Goal: Information Seeking & Learning: Learn about a topic

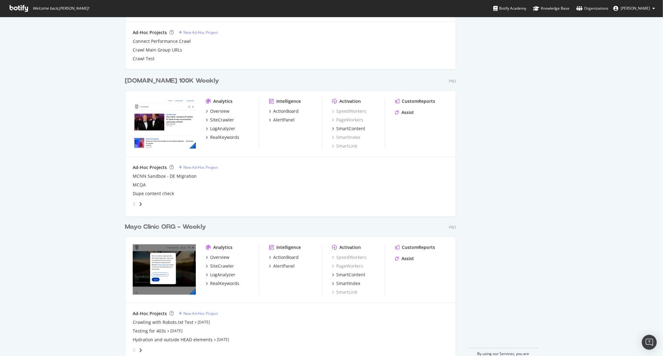
scroll to position [581, 0]
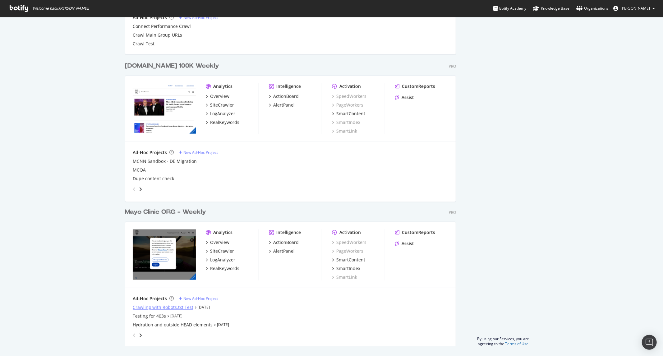
click at [161, 309] on div "Crawling with Robots.txt Test" at bounding box center [163, 307] width 61 height 6
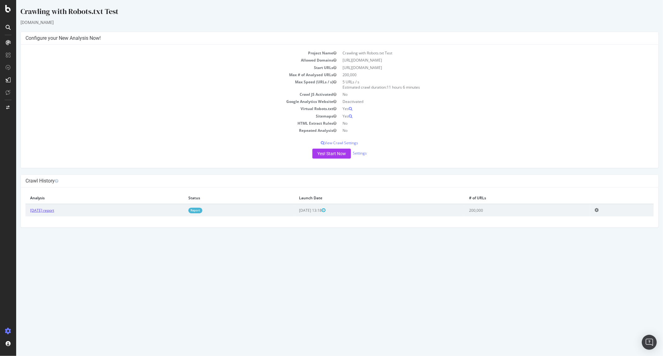
click at [50, 208] on link "2025 Sep. 8th report" at bounding box center [42, 210] width 24 height 5
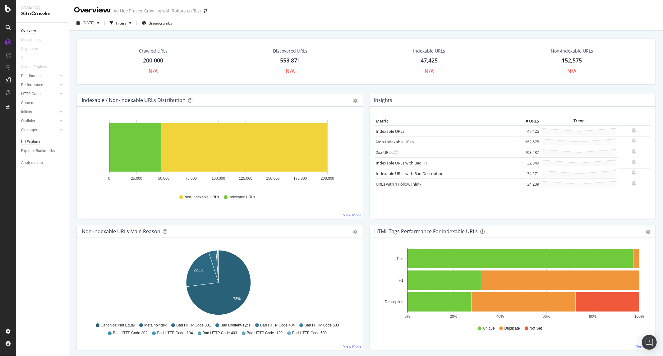
click at [30, 140] on div "Url Explorer" at bounding box center [30, 142] width 19 height 7
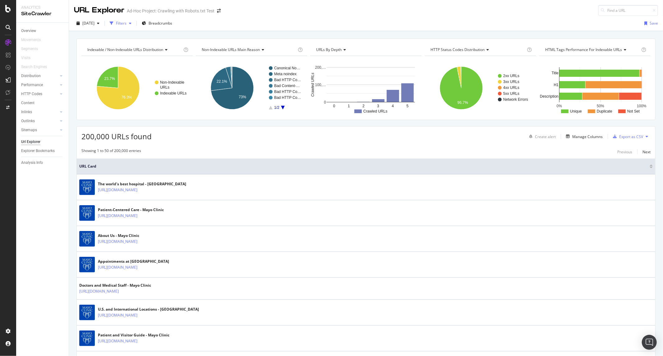
click at [126, 24] on div "Filters" at bounding box center [121, 23] width 11 height 5
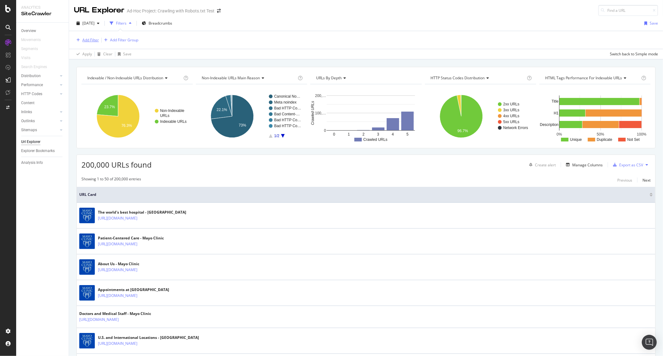
click at [92, 42] on div "Add Filter" at bounding box center [90, 39] width 16 height 5
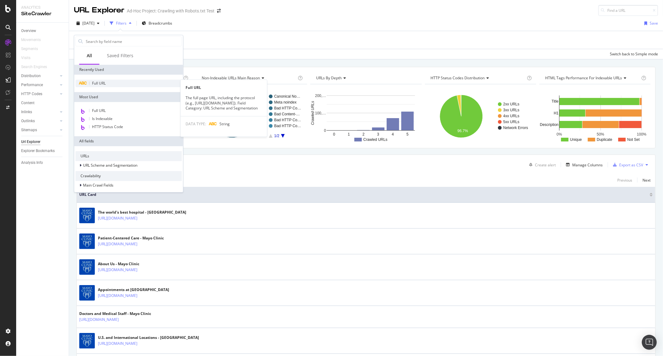
click at [106, 83] on div "Full URL" at bounding box center [129, 83] width 106 height 7
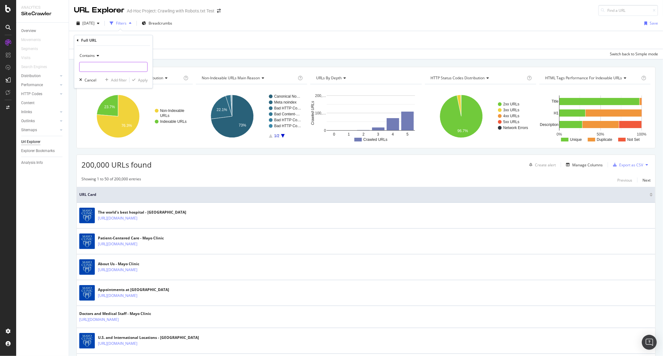
click at [118, 70] on input "text" at bounding box center [114, 67] width 68 height 10
type input "/content/mayo"
click at [138, 83] on div "Contains /content/mayo Cancel Add filter Apply" at bounding box center [113, 67] width 78 height 42
click at [138, 81] on div "Apply" at bounding box center [143, 79] width 10 height 5
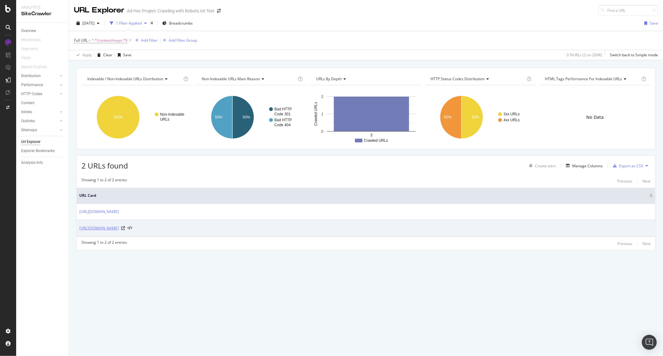
click at [119, 229] on link "https://www.mayoclinic.org/content/mayoclinc/zh-hans/about-this-site/meet-our-m…" at bounding box center [98, 228] width 39 height 6
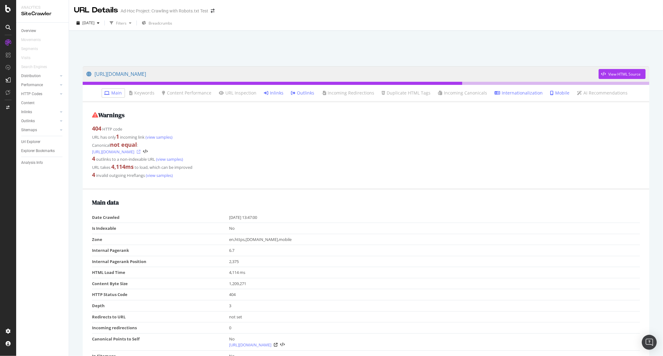
click at [140, 152] on icon at bounding box center [139, 152] width 4 height 4
click at [247, 70] on link "[URL][DOMAIN_NAME]" at bounding box center [342, 74] width 512 height 16
click at [274, 89] on li "Inlinks" at bounding box center [274, 93] width 25 height 9
click at [275, 91] on link "Inlinks" at bounding box center [274, 93] width 20 height 6
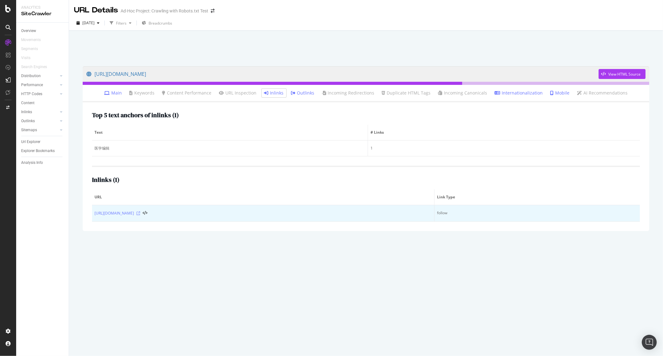
click at [140, 212] on icon at bounding box center [138, 213] width 4 height 4
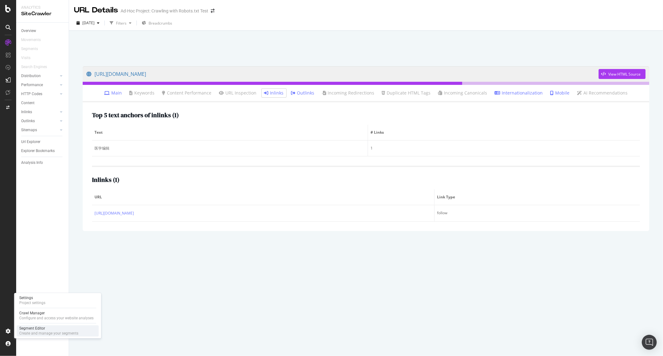
click at [21, 331] on div "Create and manage your segments" at bounding box center [48, 333] width 59 height 5
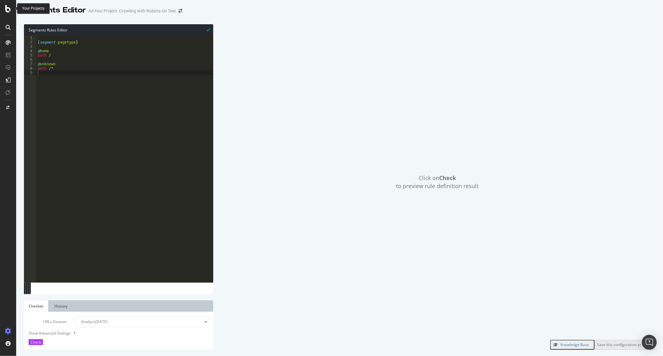
click at [11, 7] on div at bounding box center [8, 8] width 15 height 7
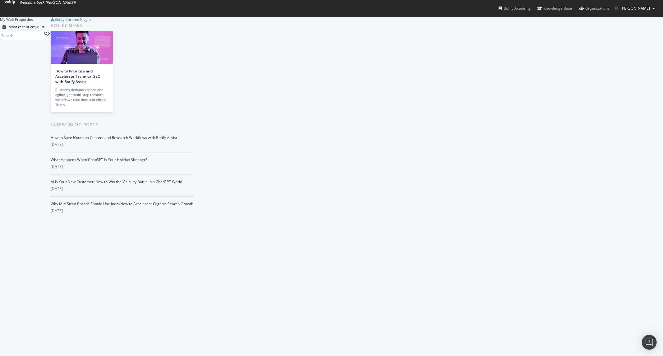
scroll to position [581, 0]
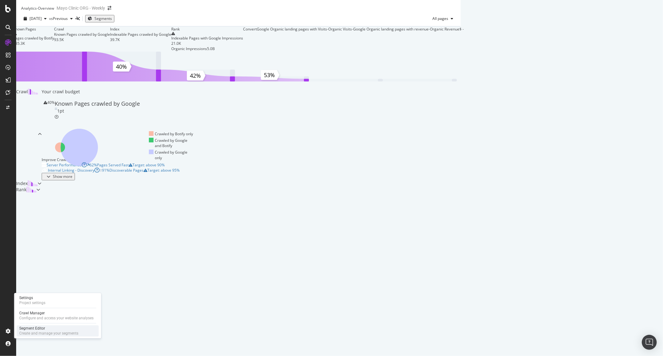
click at [34, 329] on div "Segment Editor" at bounding box center [48, 328] width 59 height 5
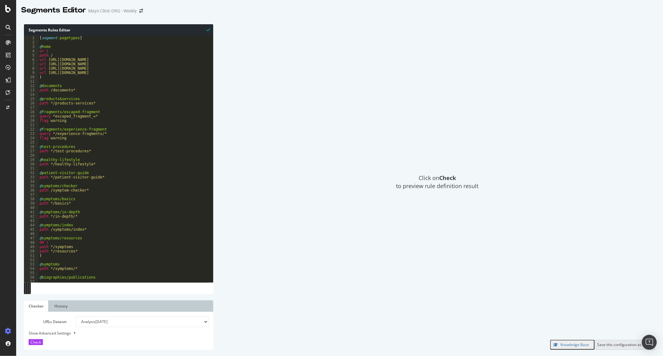
click at [109, 95] on div "[ segment : pagetypes ] @ home or ( path / url https://www.mayoclinic.org/es ur…" at bounding box center [247, 159] width 418 height 246
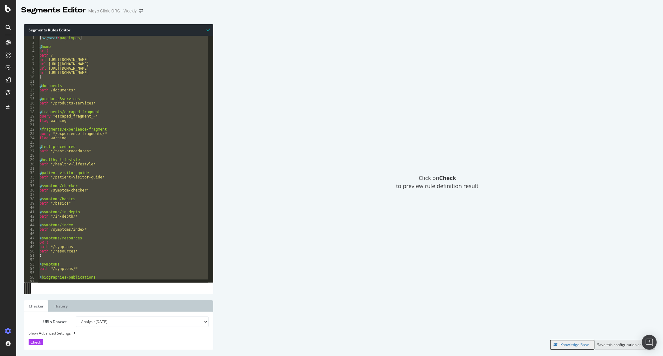
type textarea "path not rx ^.*\/diseases-conditions\/.*\/in-depth\/.* url not rx ^https?:\/\/[…"
drag, startPoint x: 89, startPoint y: 80, endPoint x: 85, endPoint y: 86, distance: 7.8
click at [89, 80] on div "[ segment : pagetypes ] @ home or ( path / url https://www.mayoclinic.org/es ur…" at bounding box center [123, 159] width 170 height 246
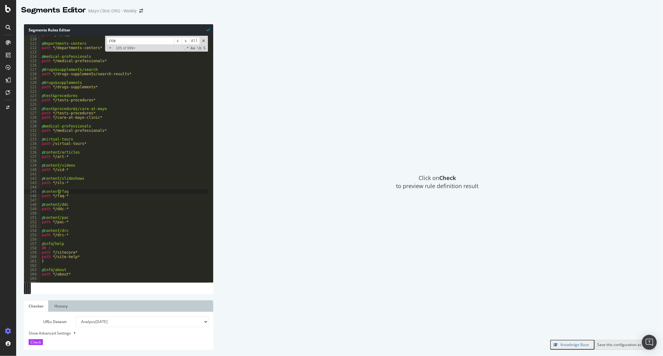
scroll to position [395, 0]
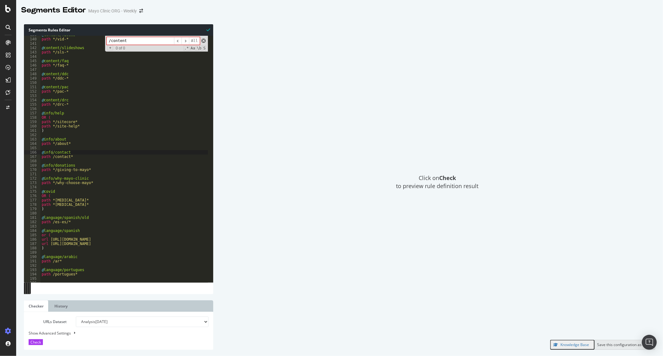
type input "/content"
click at [204, 39] on span at bounding box center [203, 41] width 4 height 4
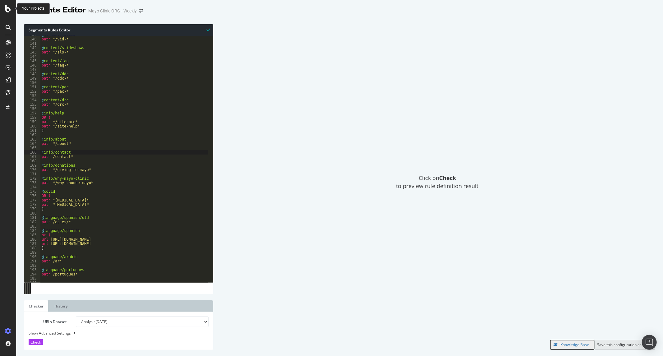
click at [7, 6] on icon at bounding box center [8, 8] width 6 height 7
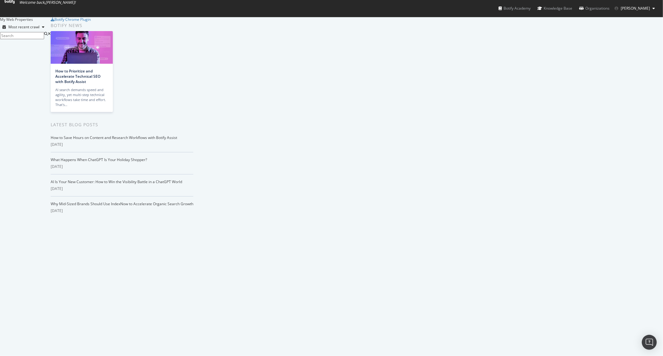
scroll to position [581, 0]
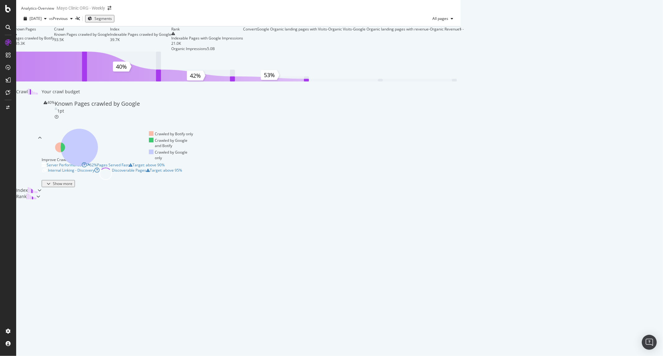
click at [112, 21] on span "Segments" at bounding box center [102, 18] width 17 height 5
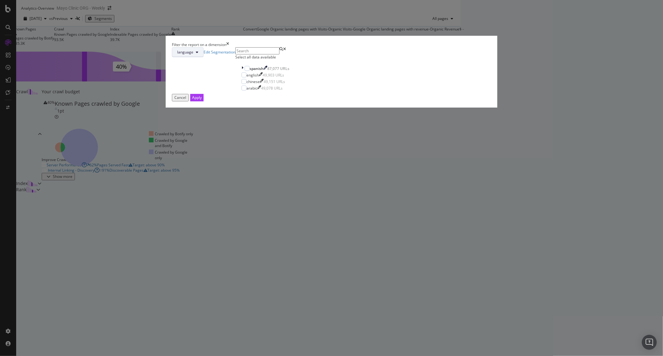
click at [193, 55] on span "language" at bounding box center [185, 51] width 16 height 5
click at [359, 94] on div "language Edit Segmentation Select all data available spanish 87,077 URLs englis…" at bounding box center [331, 70] width 319 height 47
click at [279, 54] on input "modal" at bounding box center [257, 50] width 44 height 7
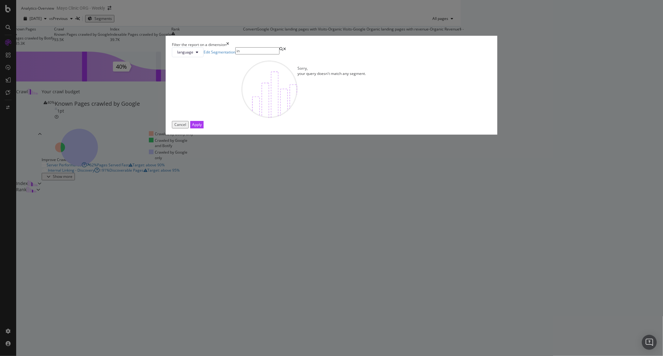
type input "i"
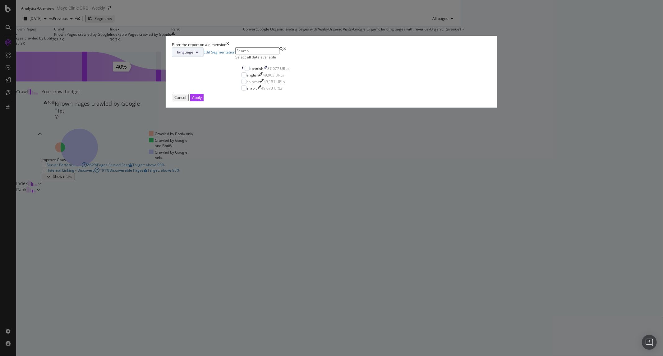
click at [193, 55] on span "language" at bounding box center [185, 51] width 16 height 5
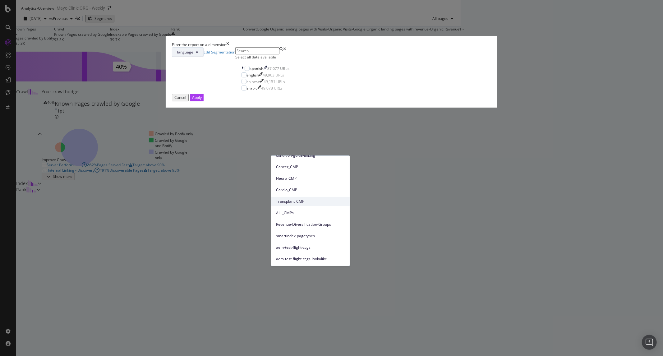
scroll to position [119, 0]
click at [315, 212] on span "smartindex-pagetypes" at bounding box center [310, 215] width 69 height 6
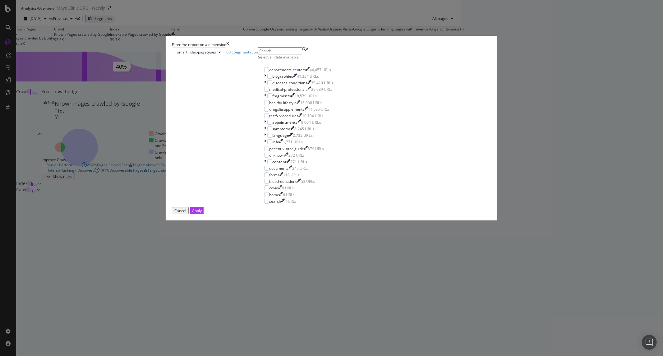
scroll to position [0, 0]
click at [82, 91] on div "Filter the report on a dimension smartindex-pagetypes Edit Segmentation Select …" at bounding box center [331, 178] width 663 height 356
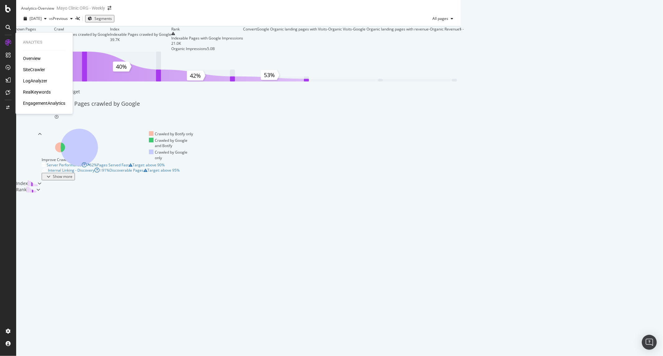
click at [44, 68] on div "SiteCrawler" at bounding box center [34, 70] width 22 height 6
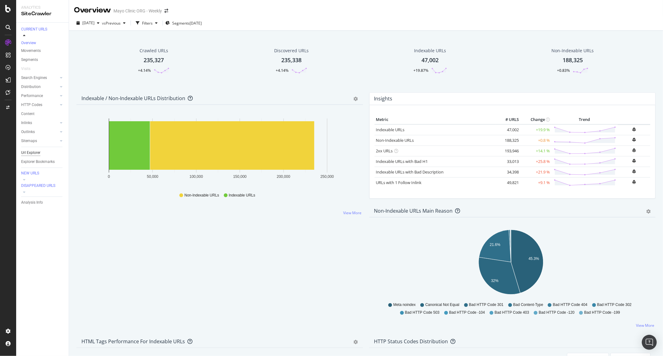
click at [36, 151] on div "Url Explorer" at bounding box center [30, 152] width 19 height 7
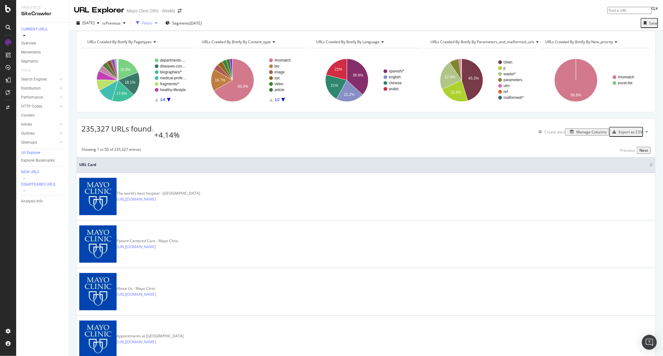
click at [153, 24] on div "Filters" at bounding box center [147, 23] width 11 height 5
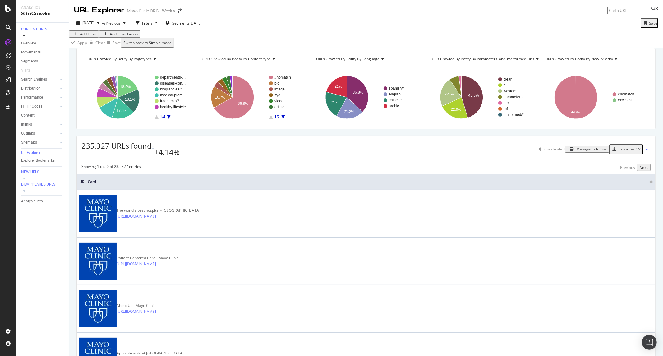
click at [95, 37] on div "Add Filter" at bounding box center [88, 33] width 16 height 5
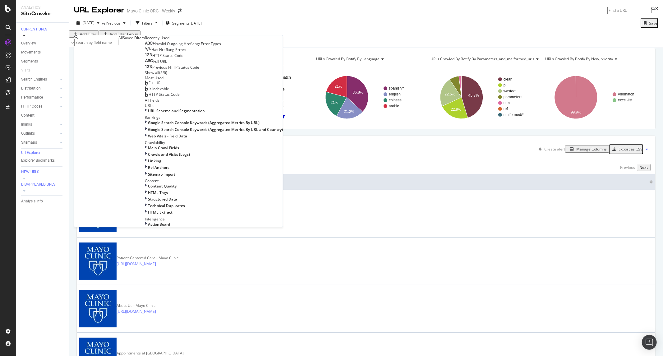
click at [153, 64] on span "Full URL" at bounding box center [160, 61] width 14 height 5
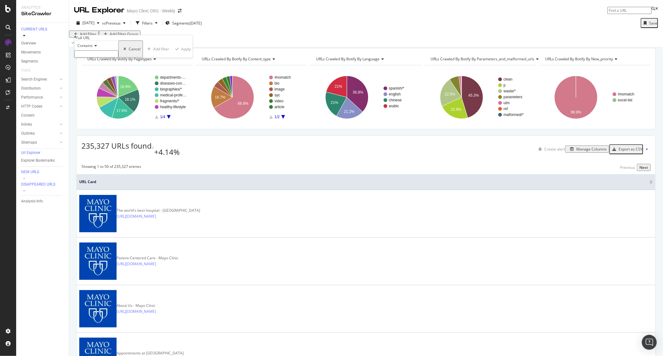
click at [116, 50] on div "Contains" at bounding box center [96, 45] width 44 height 10
click at [118, 50] on div "Contains" at bounding box center [96, 45] width 44 height 10
click at [112, 57] on input "text" at bounding box center [96, 53] width 44 height 7
paste input "https://www.mayoclinic.org/ar/search/search-results?q=20+Million&&site=site-sea…"
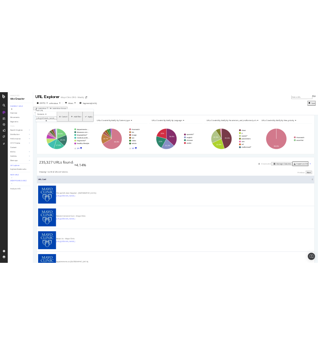
scroll to position [0, 130]
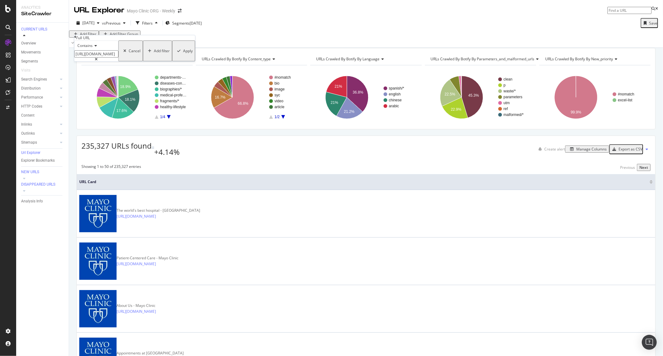
type input "https://www.mayoclinic.org/ar/search/search-results?q=20+Million&&site=site-sea…"
click at [183, 53] on div "Apply" at bounding box center [188, 50] width 10 height 5
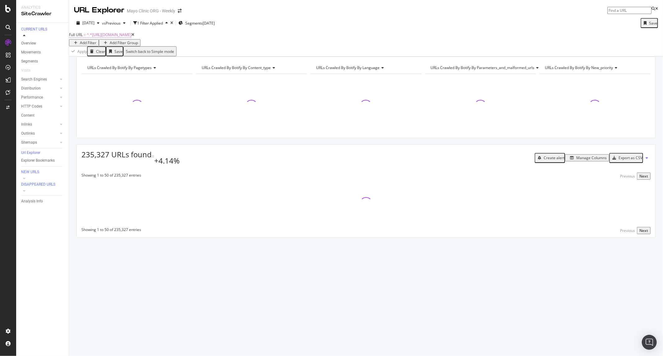
click at [131, 37] on span "^.*https://www.mayoclinic.org/ar/search/search-results?q=20+Million&&site=site-…" at bounding box center [109, 34] width 45 height 5
click at [105, 57] on input "https://www.mayoclinic.org/ar/search/search-results?q=20+Million&&site=site-sea…" at bounding box center [96, 53] width 44 height 7
click at [218, 56] on div "Apply Clear Save 0 % URLs ( 0 on 235K ) Switch back to Simple mode" at bounding box center [366, 51] width 594 height 10
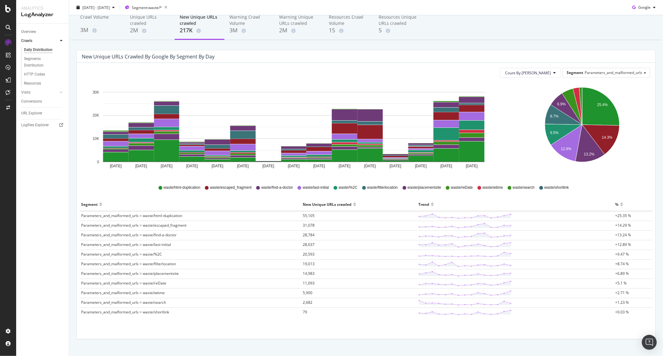
scroll to position [40, 0]
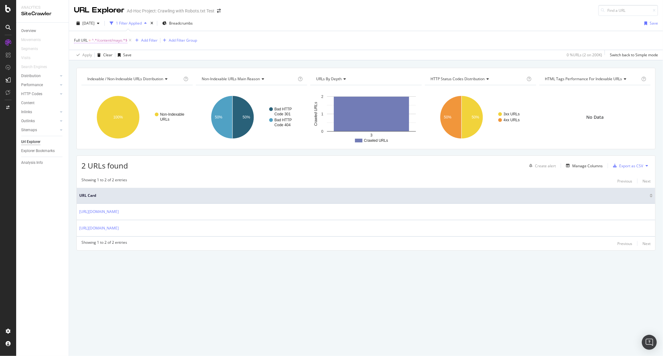
click at [113, 44] on span "^.*/content/mayo.*$" at bounding box center [110, 40] width 36 height 9
type input "/api/"
click at [147, 81] on div "Apply" at bounding box center [143, 79] width 10 height 5
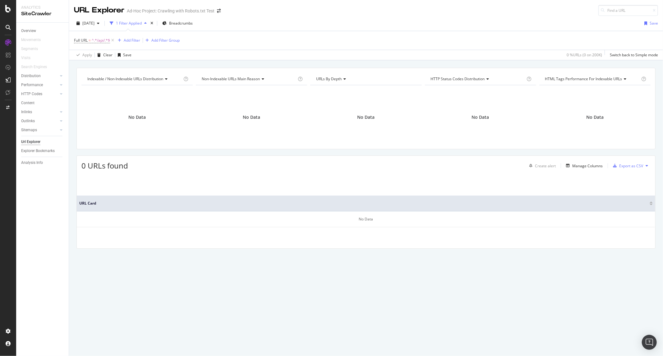
drag, startPoint x: 113, startPoint y: 41, endPoint x: 298, endPoint y: 39, distance: 184.3
click at [298, 39] on div "Full URL = ^.*/api/.*$ Add Filter Add Filter Group" at bounding box center [366, 40] width 584 height 19
click at [98, 39] on span "^.*/api/.*$" at bounding box center [101, 40] width 18 height 9
click at [77, 42] on icon at bounding box center [78, 40] width 2 height 4
